Goal: Task Accomplishment & Management: Use online tool/utility

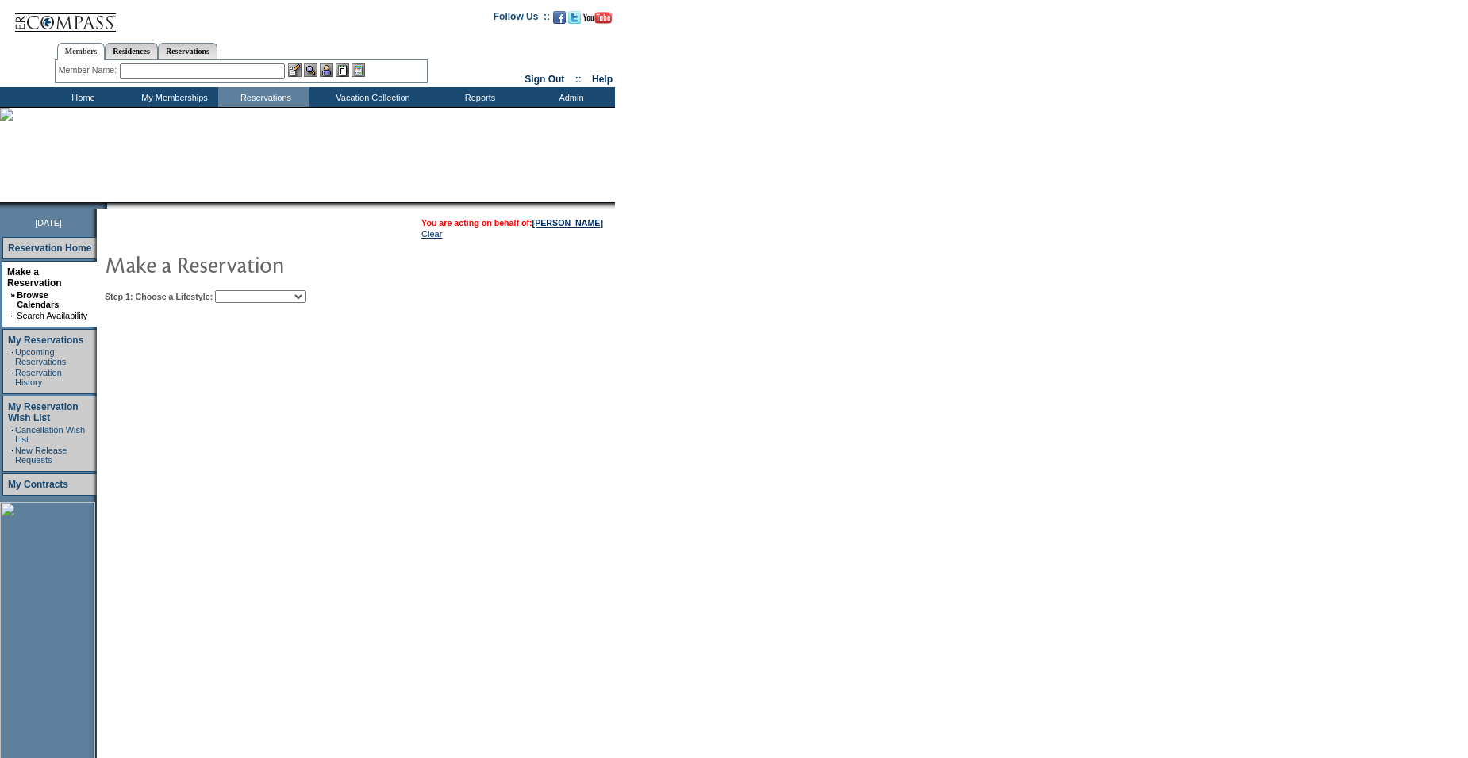
click at [280, 301] on select "Beach Leisure Metropolitan Mountain OIAL for Adventure OIAL for Couples OIAL fo…" at bounding box center [260, 296] width 90 height 13
select select "Beach"
click at [242, 292] on select "Beach Leisure Metropolitan Mountain OIAL for Adventure OIAL for Couples OIAL fo…" at bounding box center [260, 296] width 90 height 13
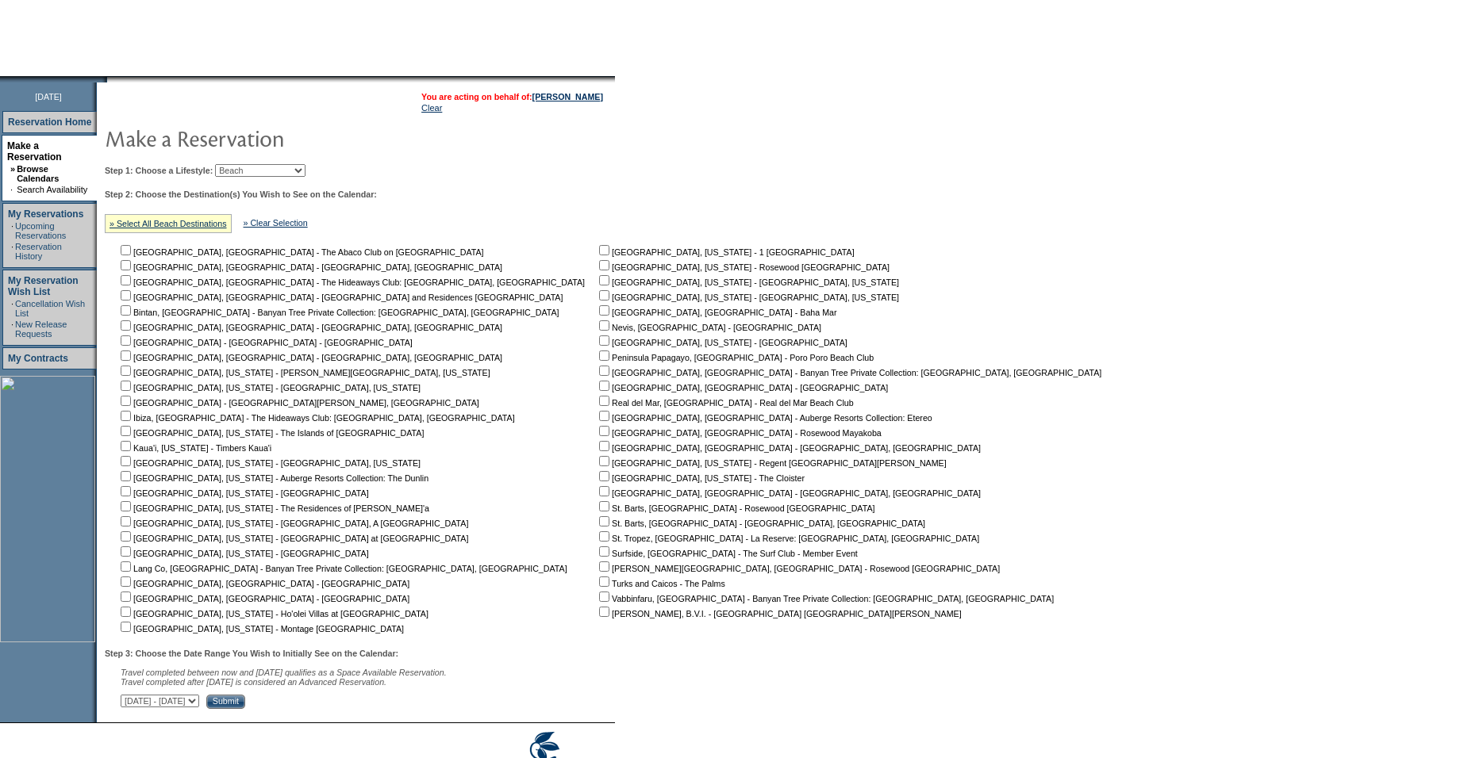
scroll to position [128, 0]
click at [131, 465] on input "checkbox" at bounding box center [126, 460] width 10 height 10
checkbox input "true"
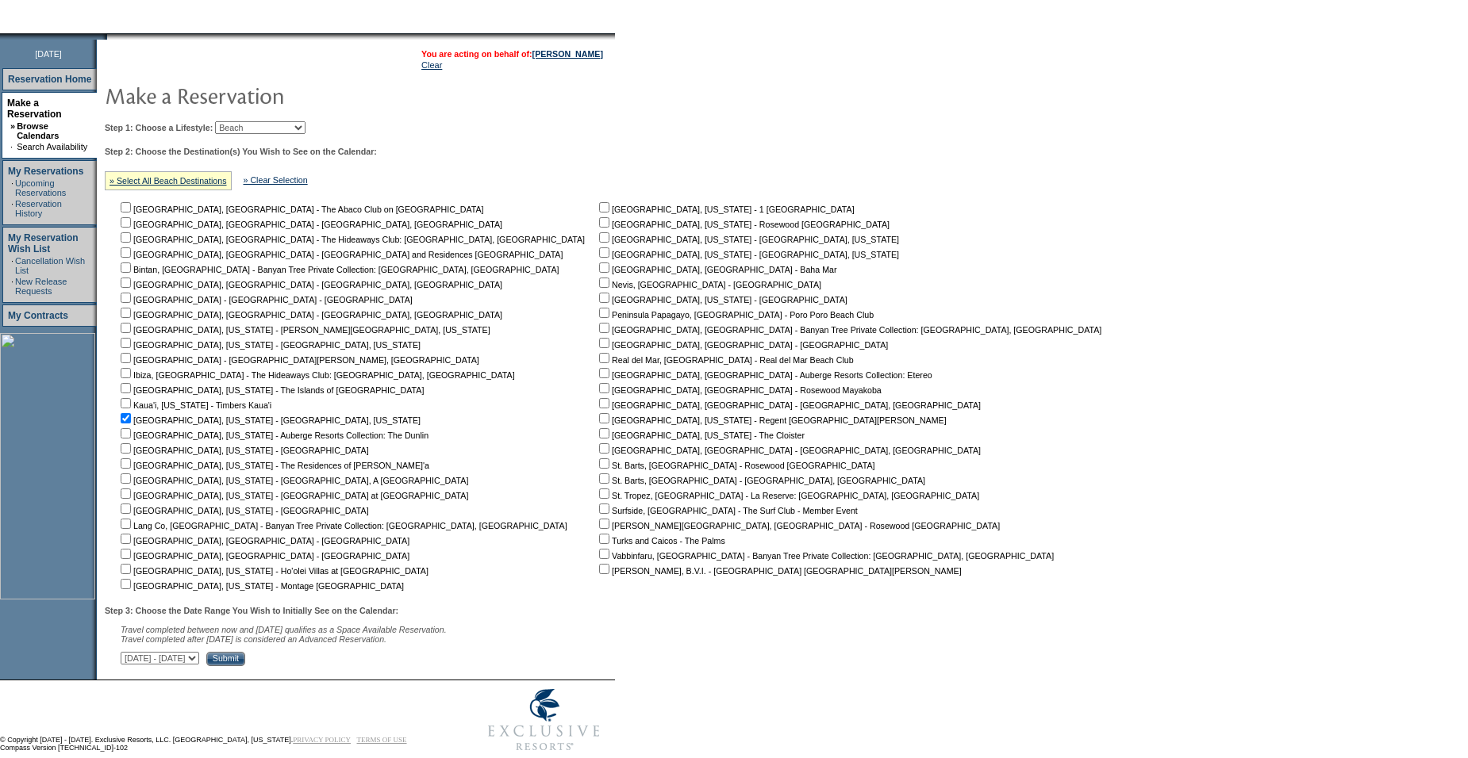
scroll to position [204, 0]
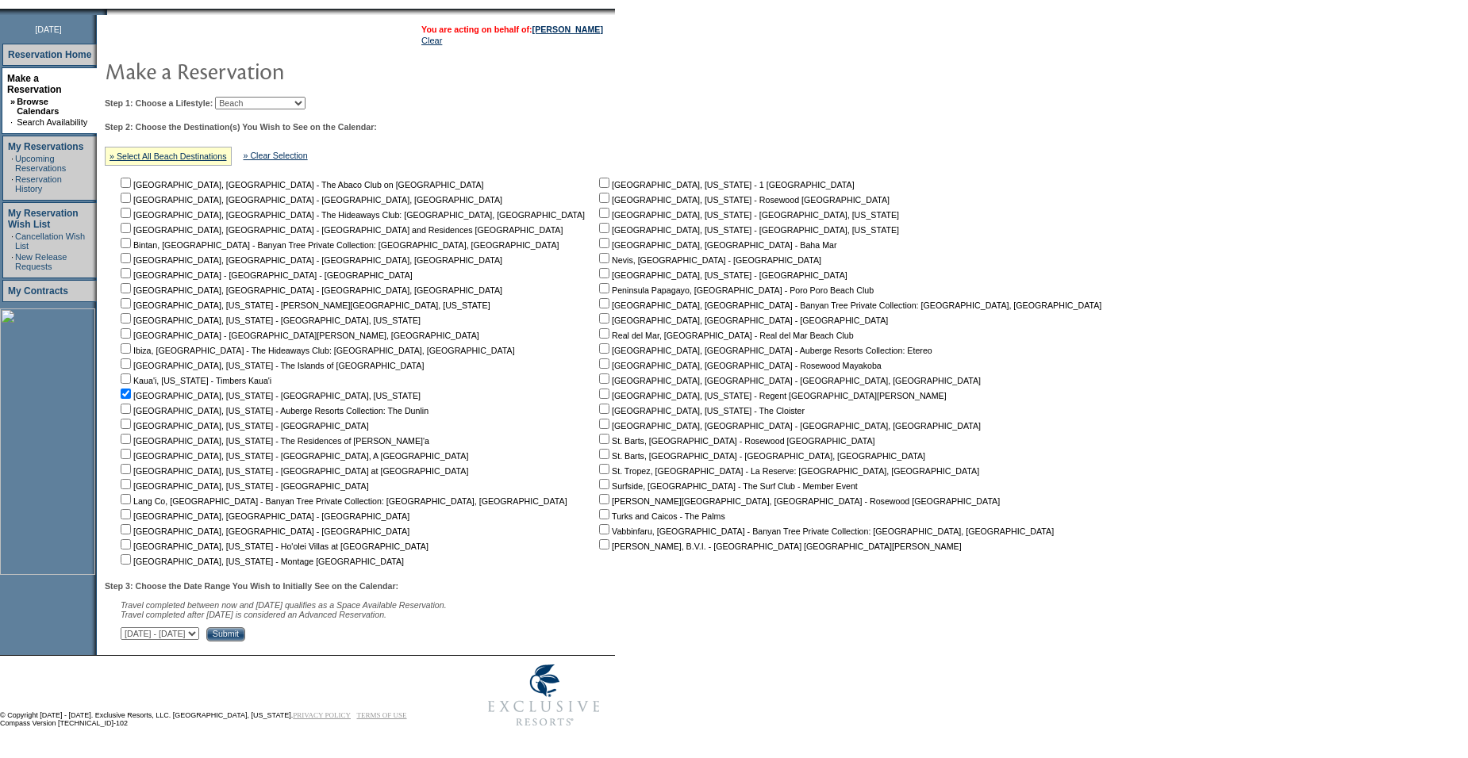
click at [245, 631] on input "Submit" at bounding box center [225, 634] width 39 height 14
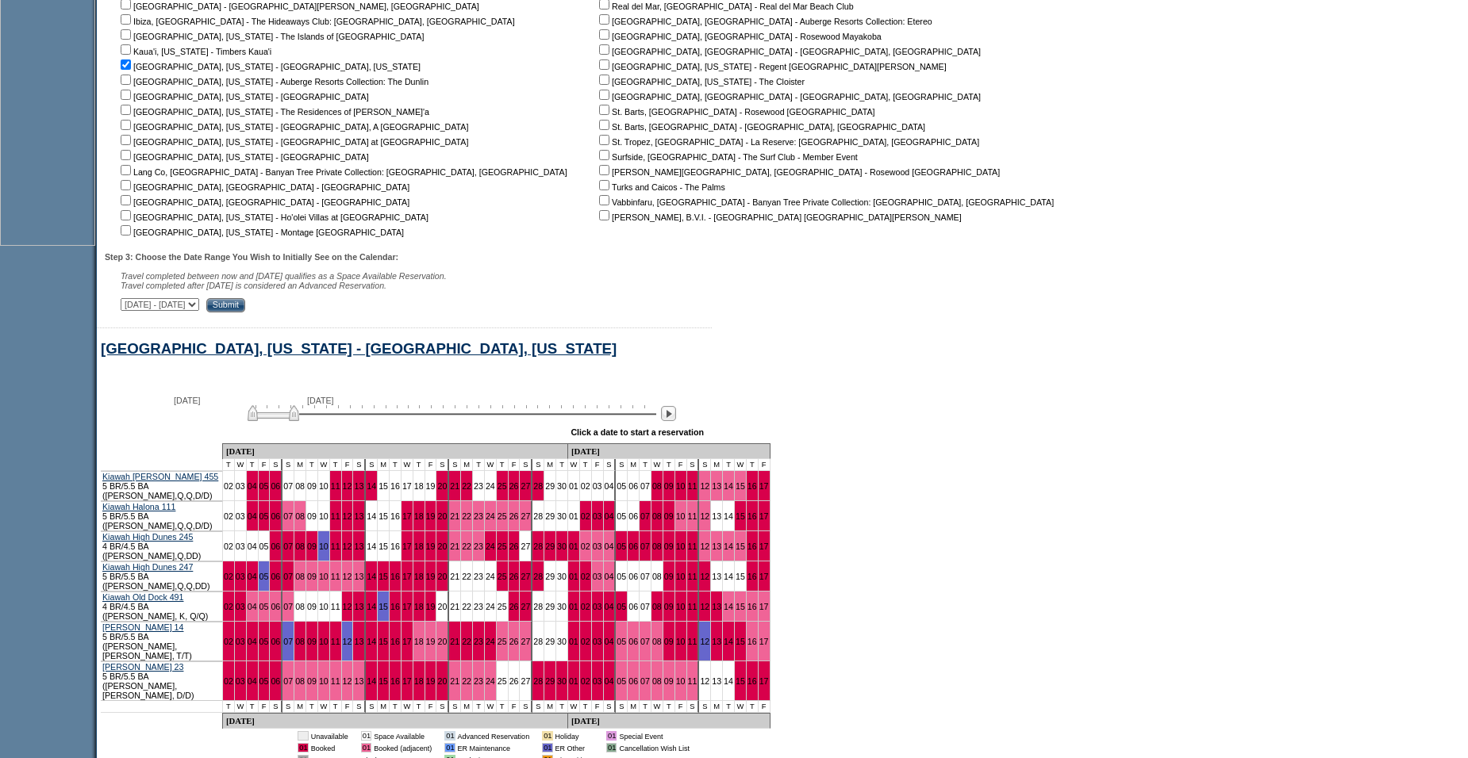
scroll to position [522, 0]
